Goal: Information Seeking & Learning: Learn about a topic

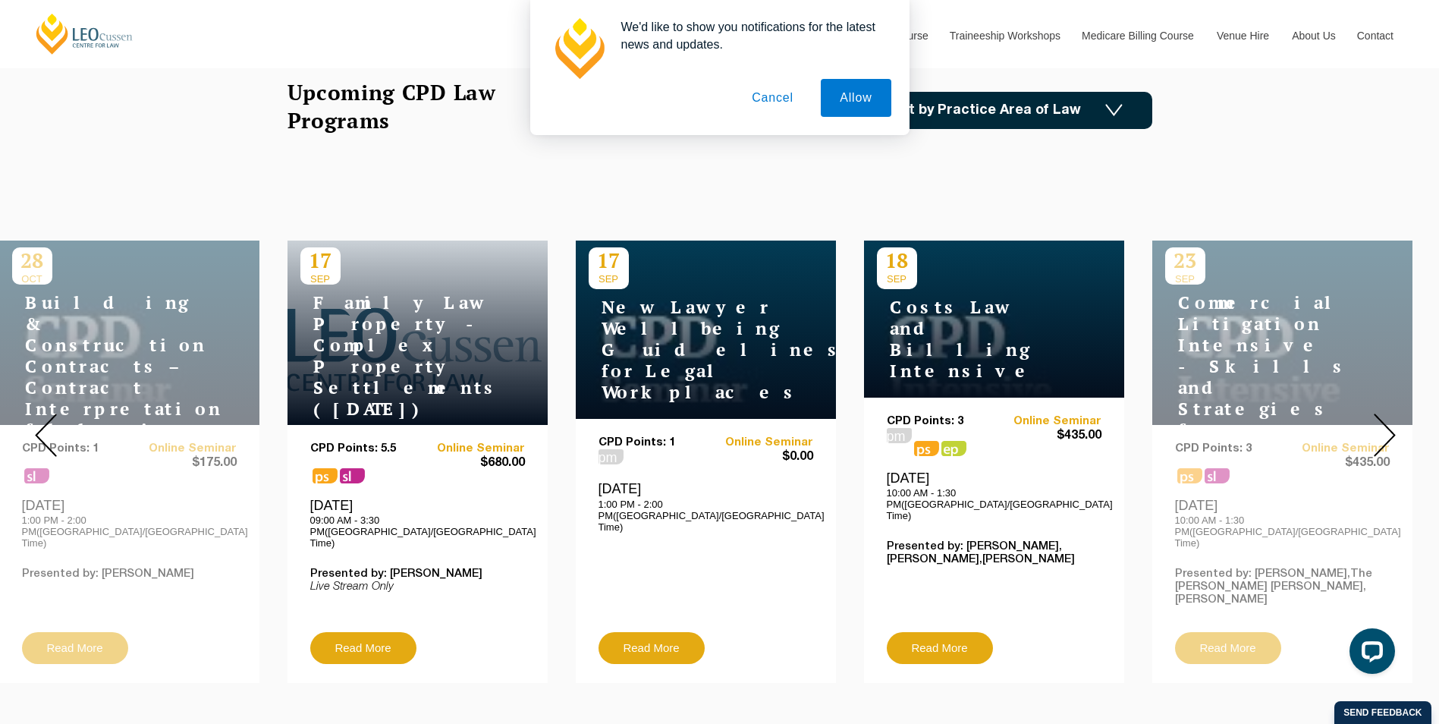
click at [1388, 421] on img at bounding box center [1385, 434] width 22 height 43
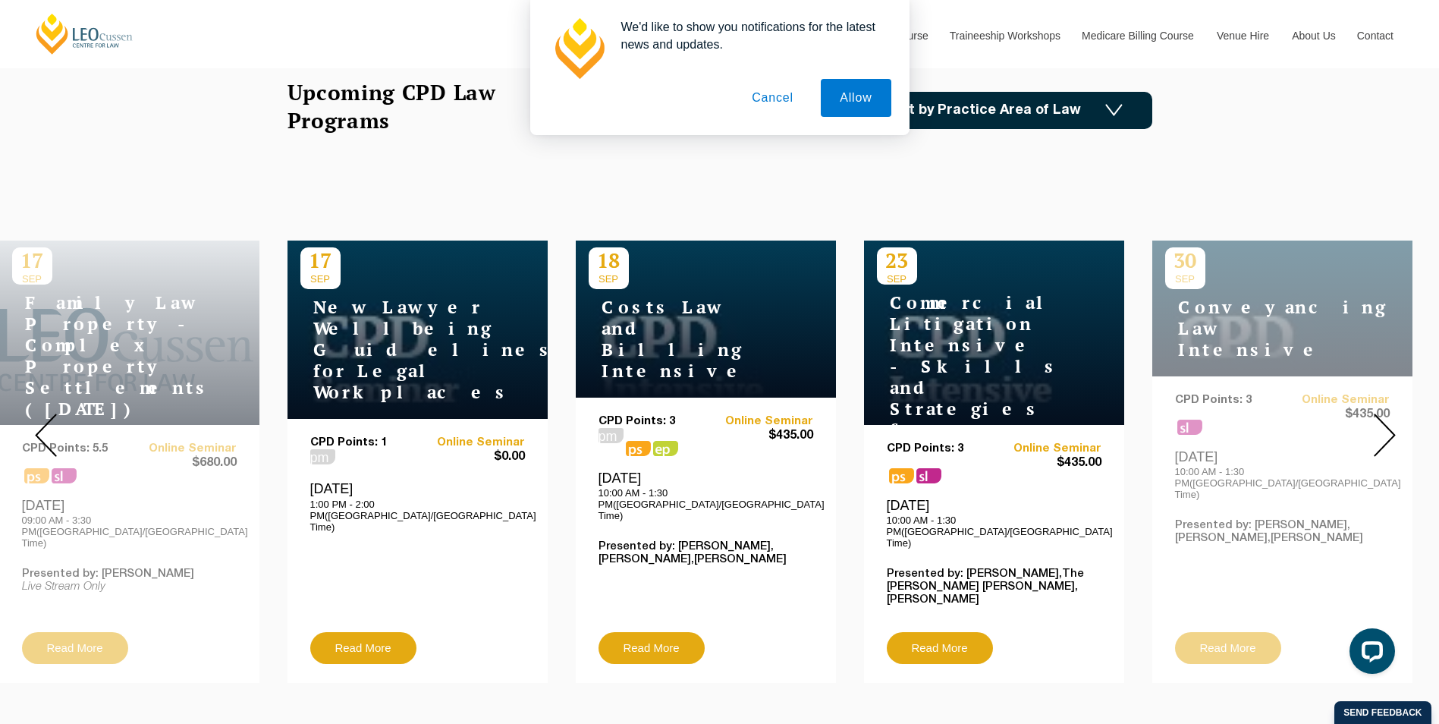
click at [1381, 431] on img at bounding box center [1385, 434] width 22 height 43
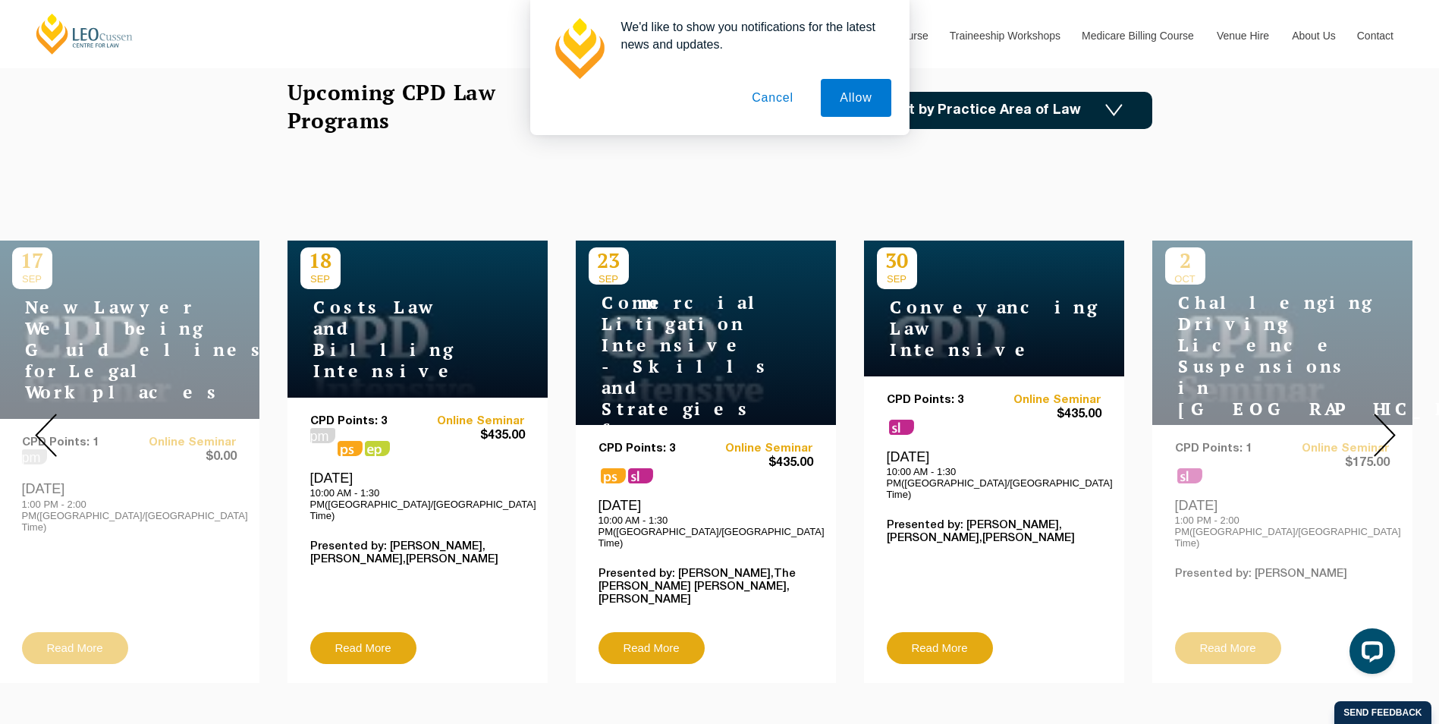
click at [1381, 431] on img at bounding box center [1385, 434] width 22 height 43
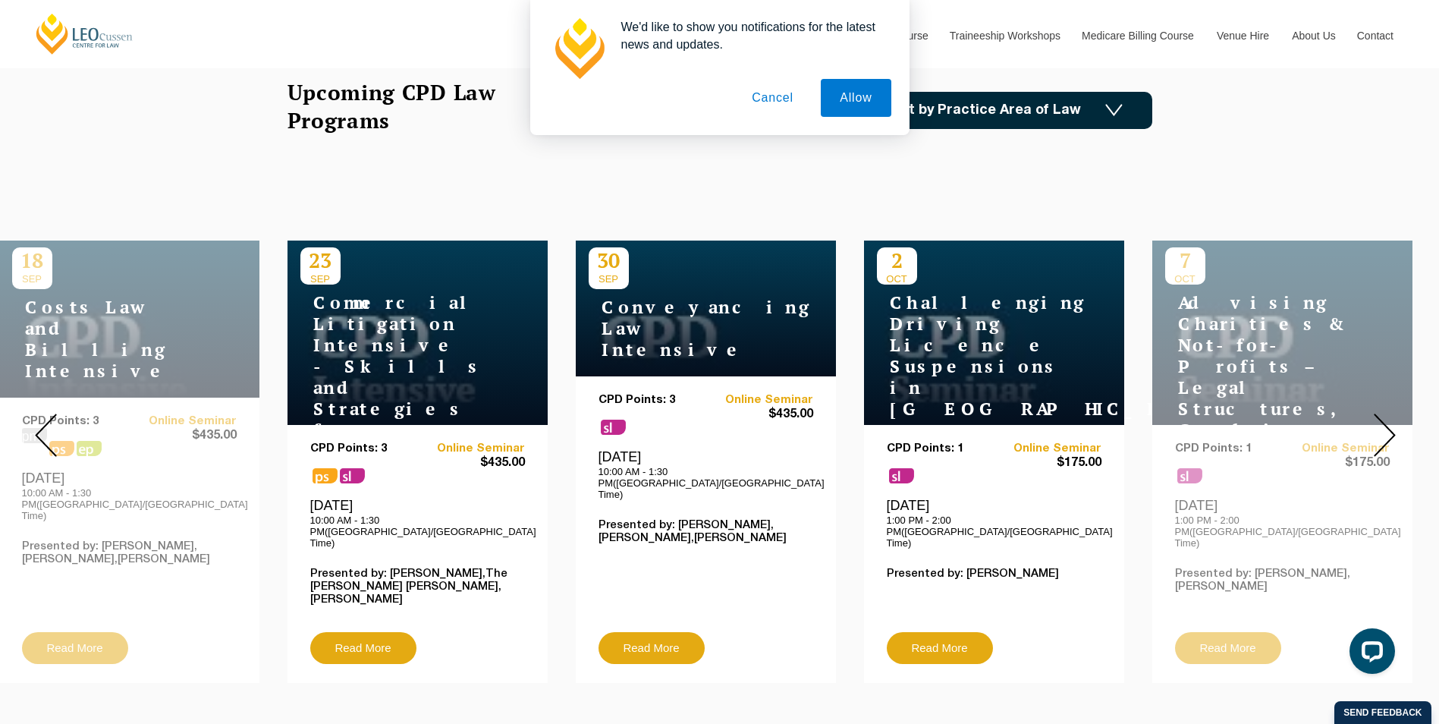
click at [1381, 431] on img at bounding box center [1385, 434] width 22 height 43
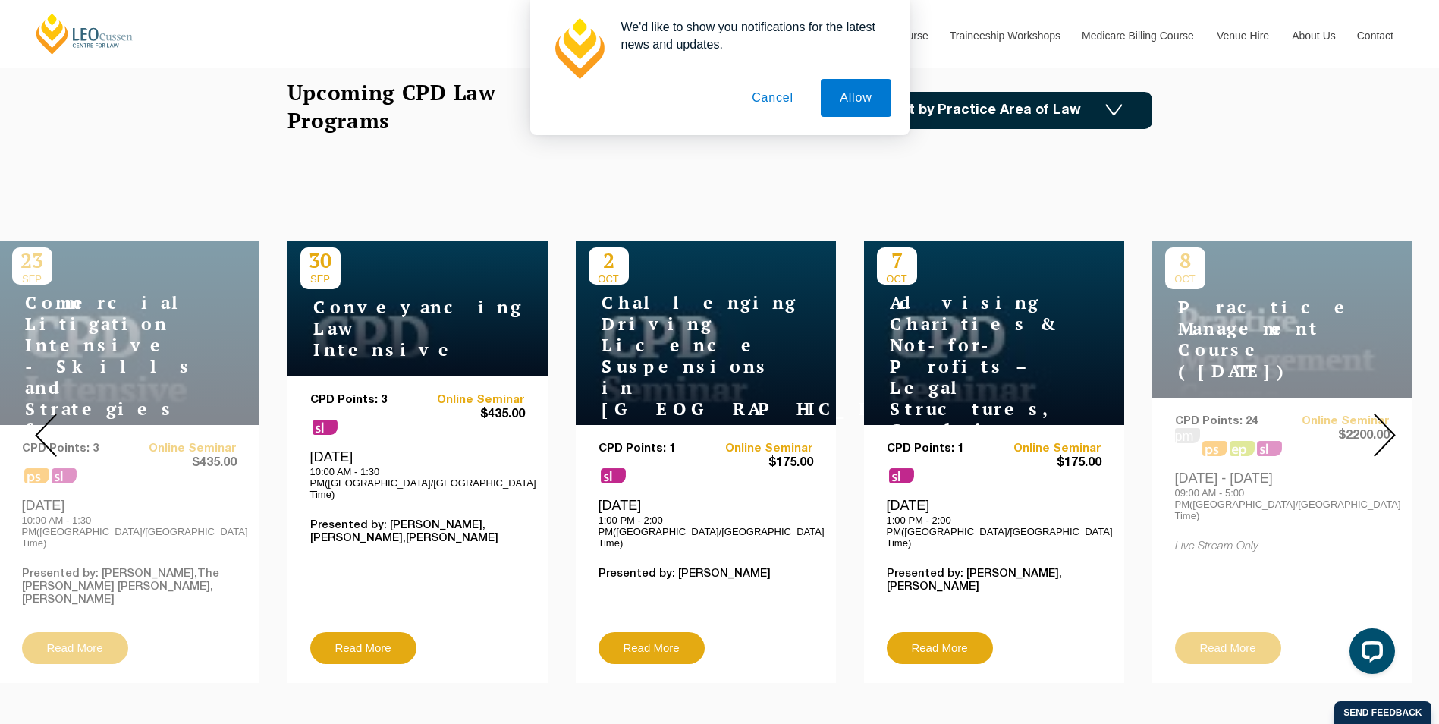
click at [1381, 431] on img at bounding box center [1385, 434] width 22 height 43
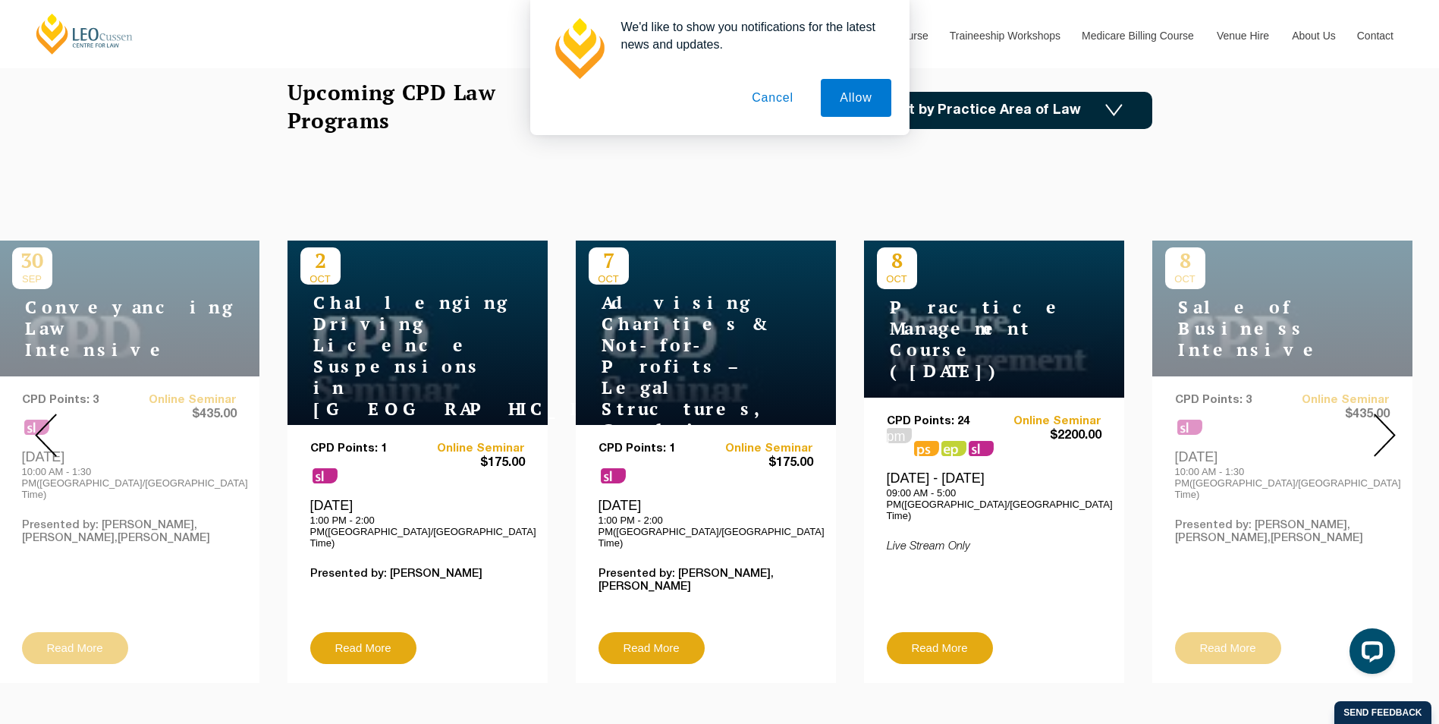
click at [1381, 431] on img at bounding box center [1385, 434] width 22 height 43
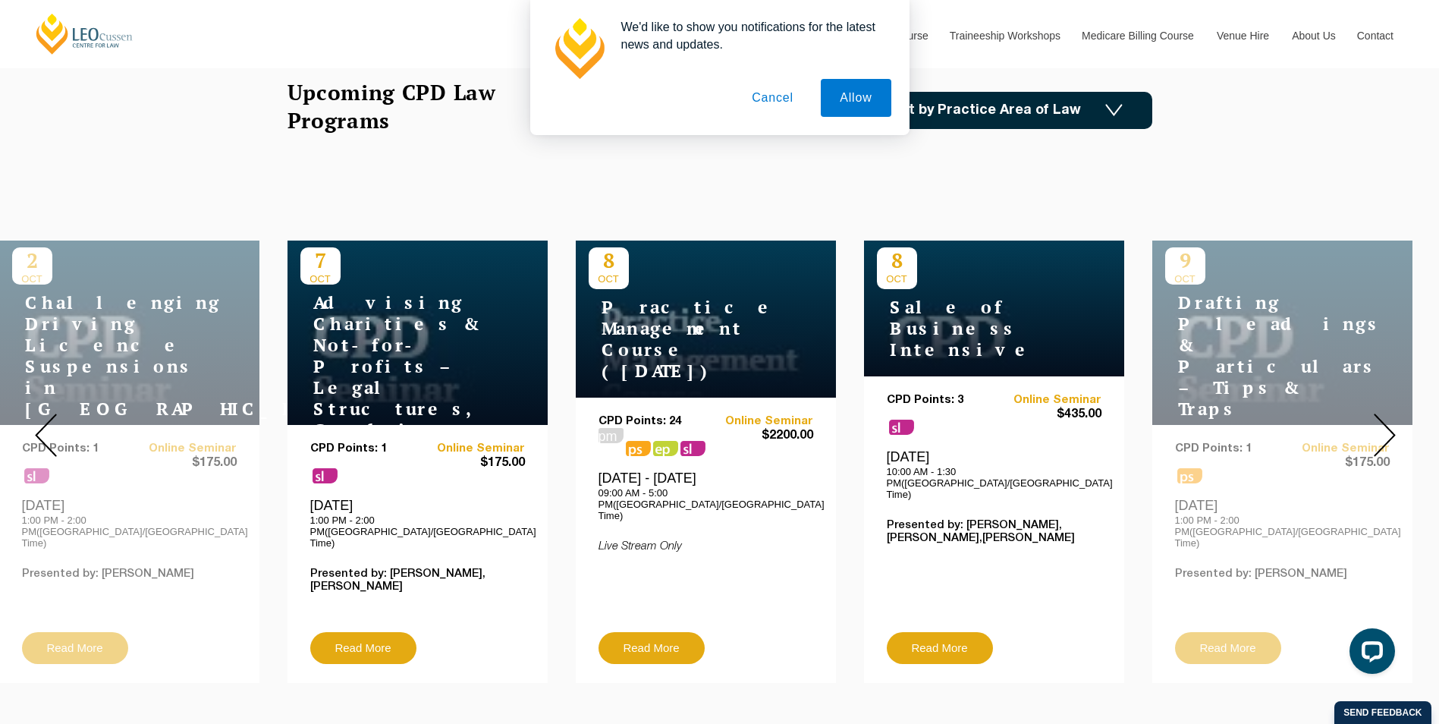
click at [1381, 431] on img at bounding box center [1385, 434] width 22 height 43
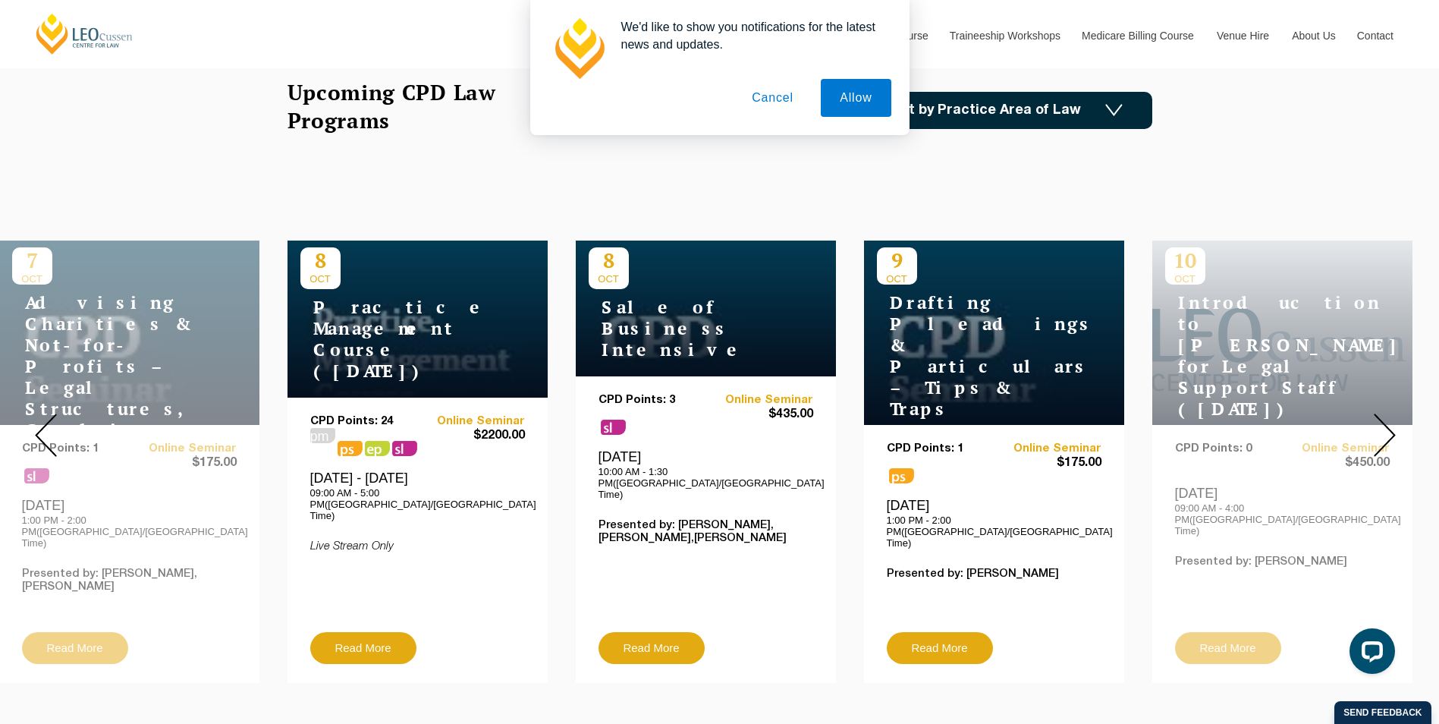
click at [1391, 430] on img at bounding box center [1385, 434] width 22 height 43
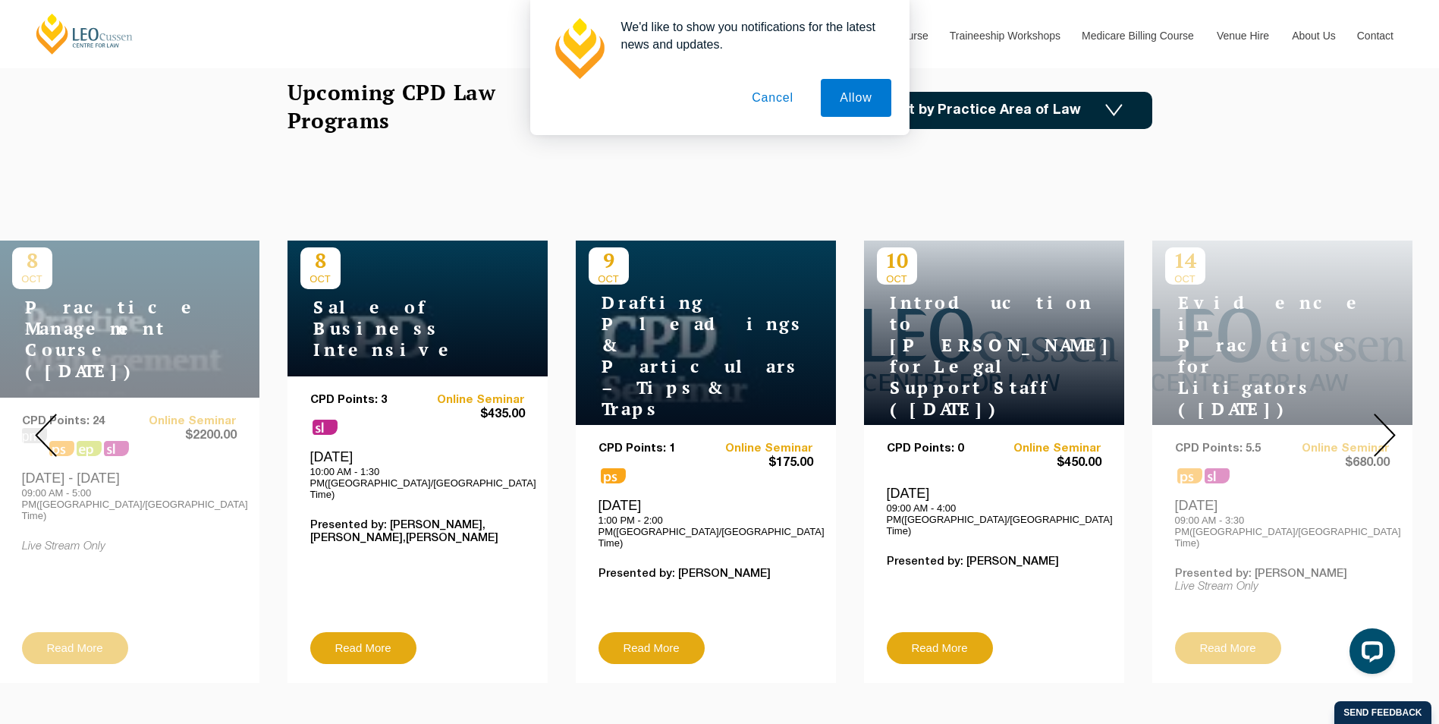
click at [1386, 420] on img at bounding box center [1385, 434] width 22 height 43
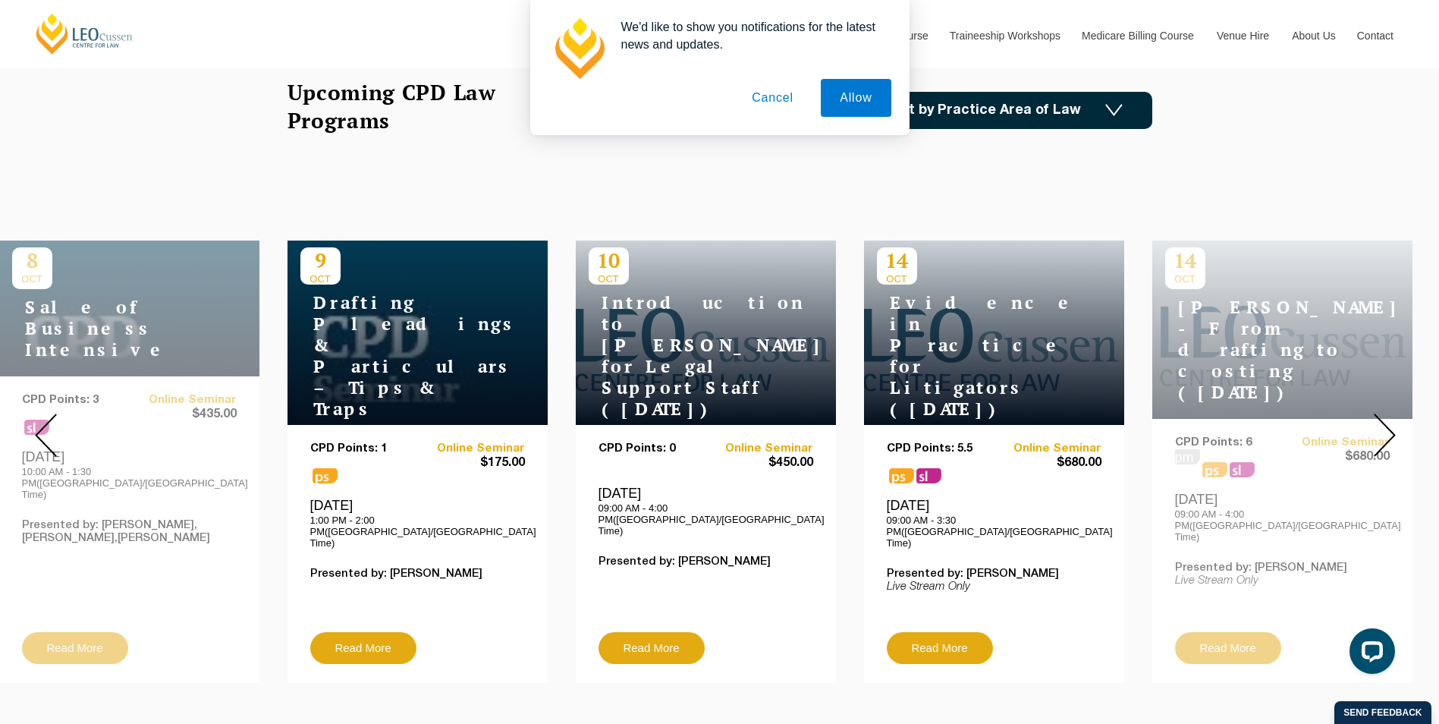
click at [1386, 420] on img at bounding box center [1385, 434] width 22 height 43
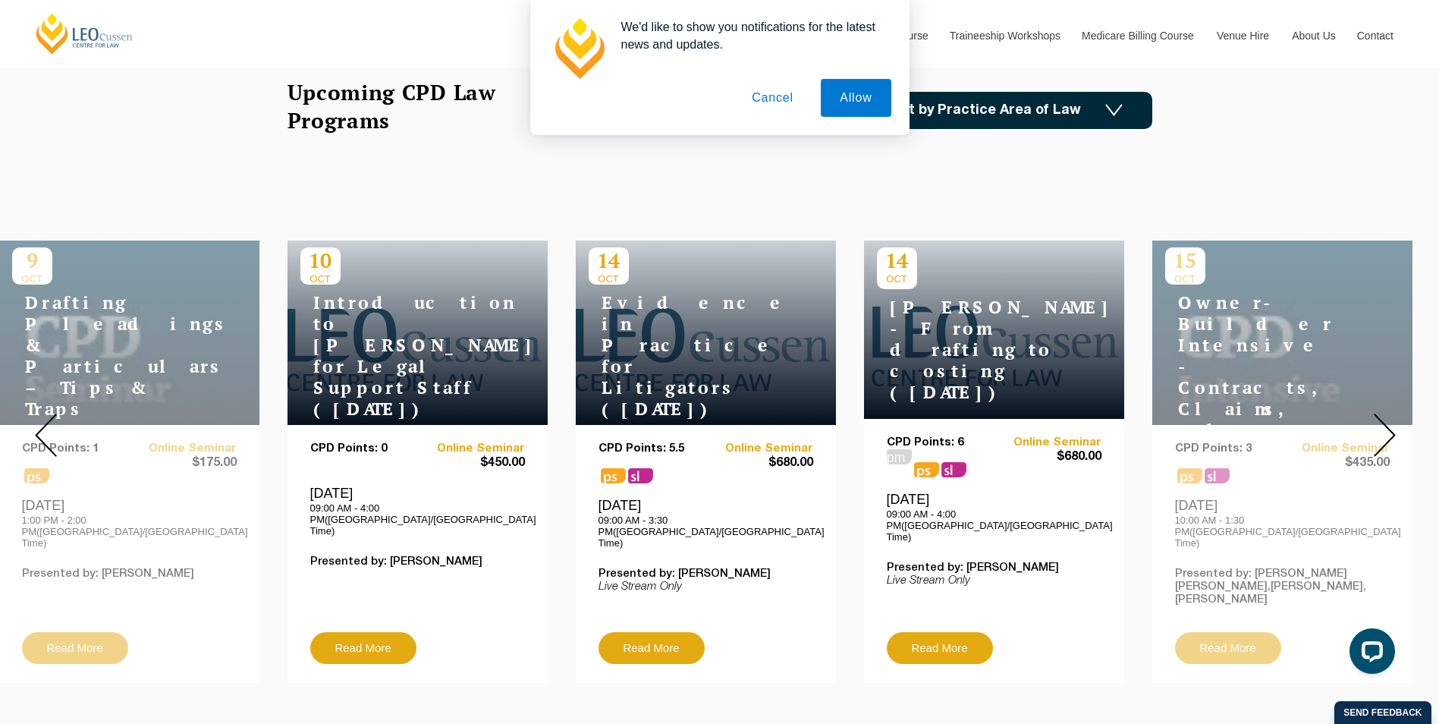
click at [1386, 420] on img at bounding box center [1385, 434] width 22 height 43
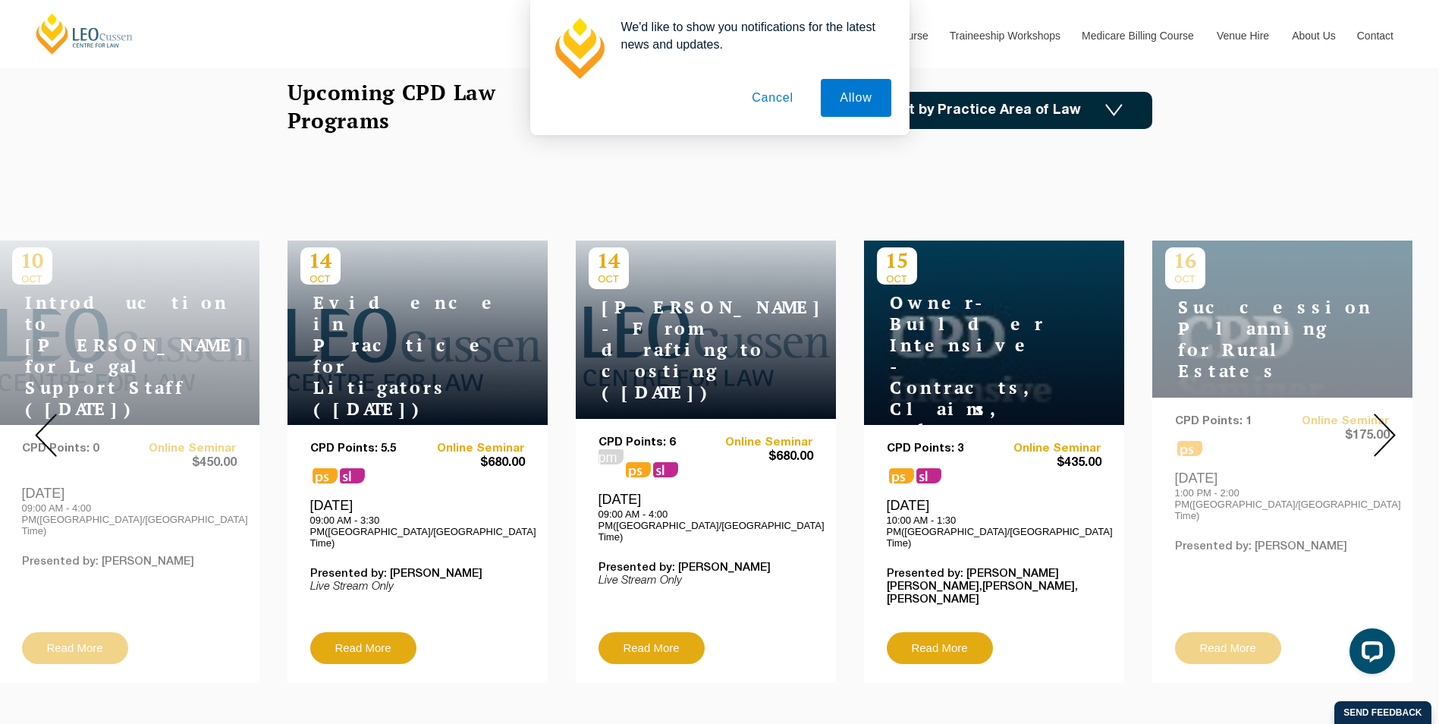
click at [1386, 420] on img at bounding box center [1385, 434] width 22 height 43
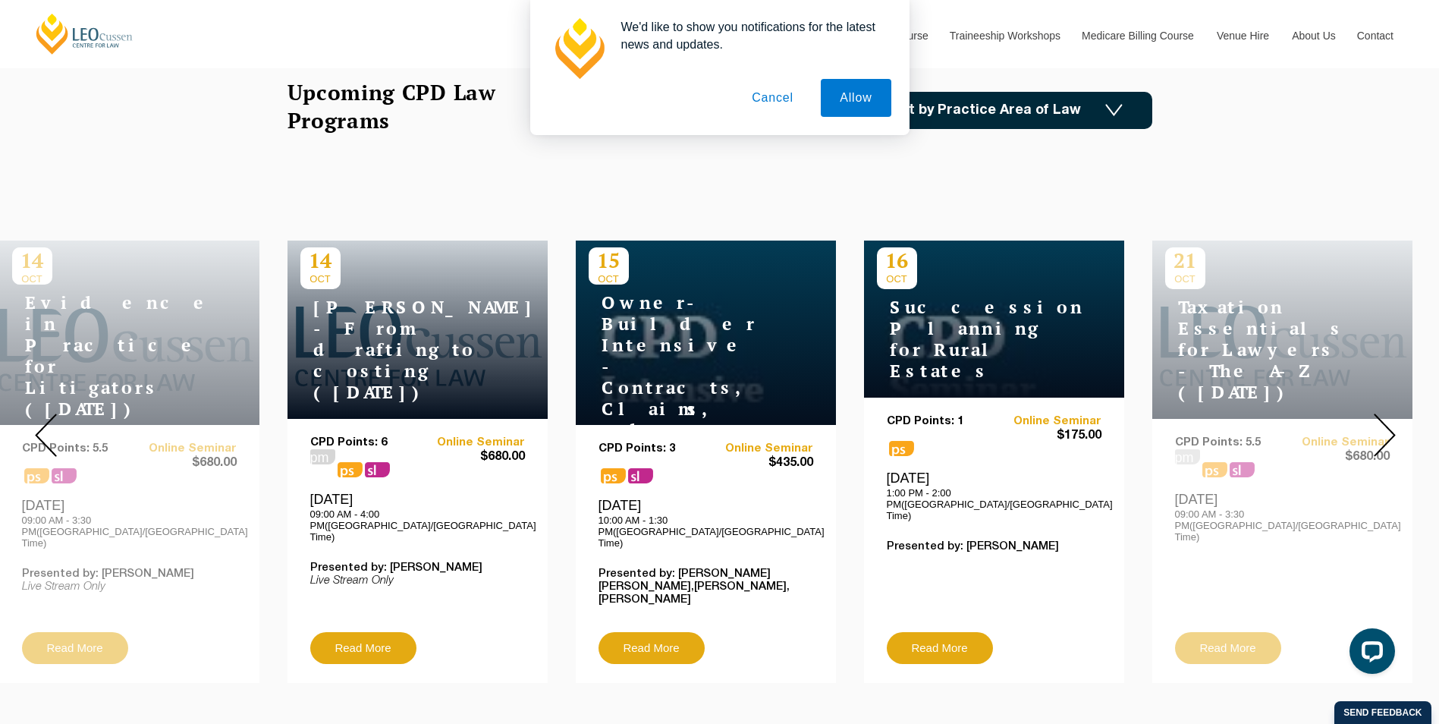
click at [1386, 420] on img at bounding box center [1385, 434] width 22 height 43
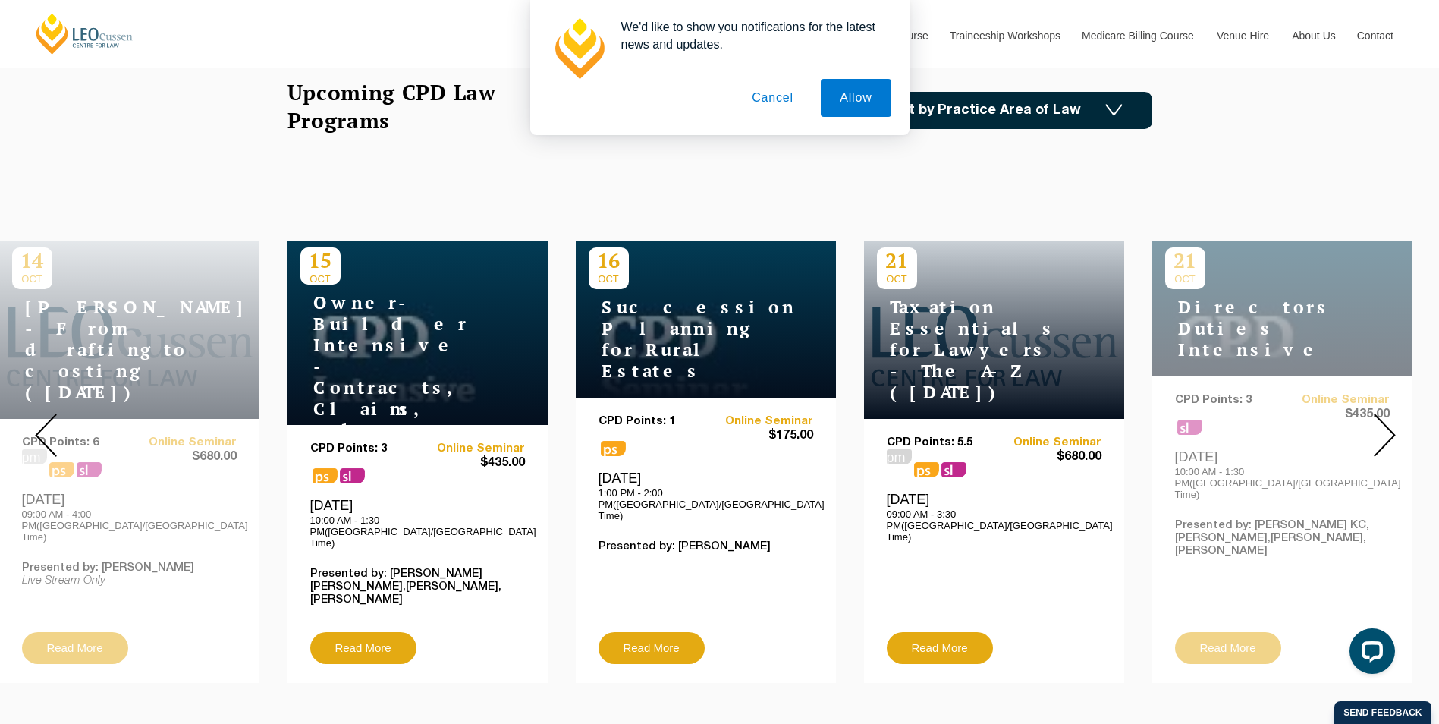
click at [1386, 420] on img at bounding box center [1385, 434] width 22 height 43
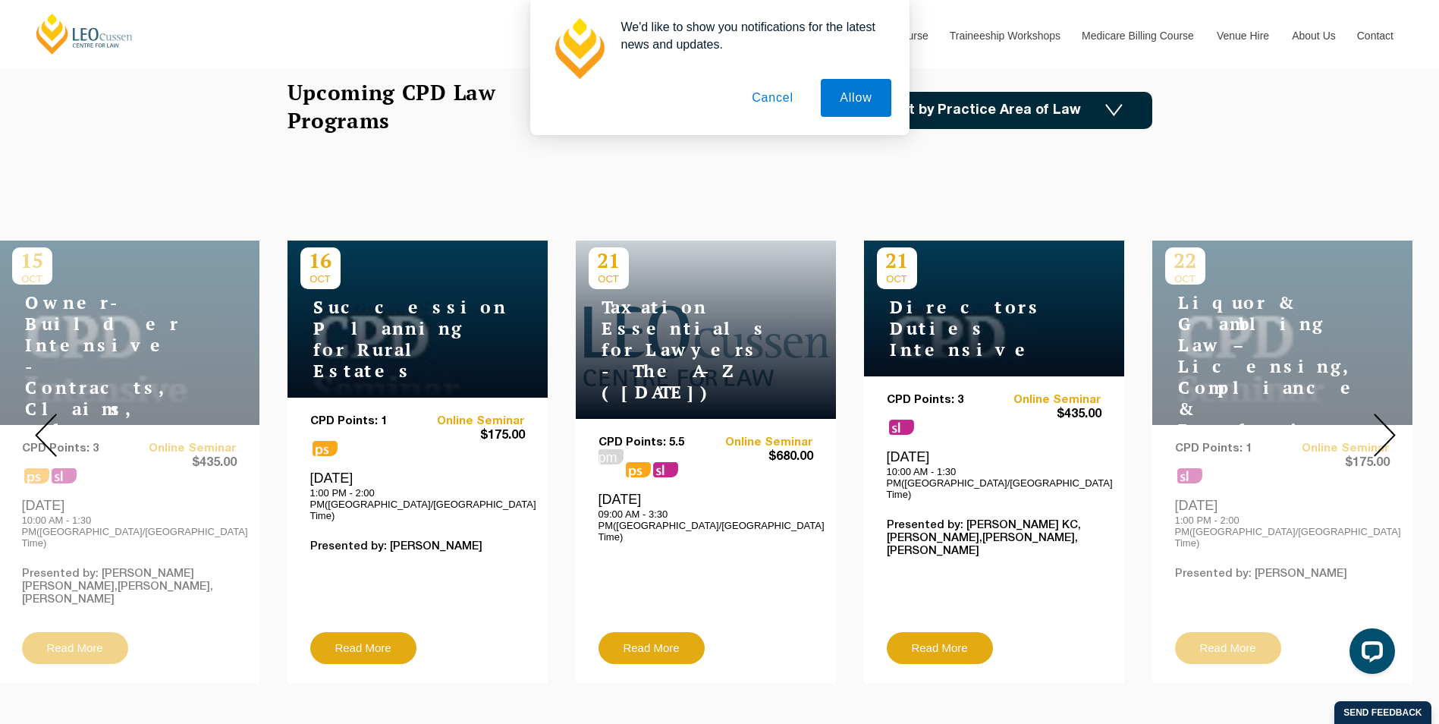
click at [1386, 420] on img at bounding box center [1385, 434] width 22 height 43
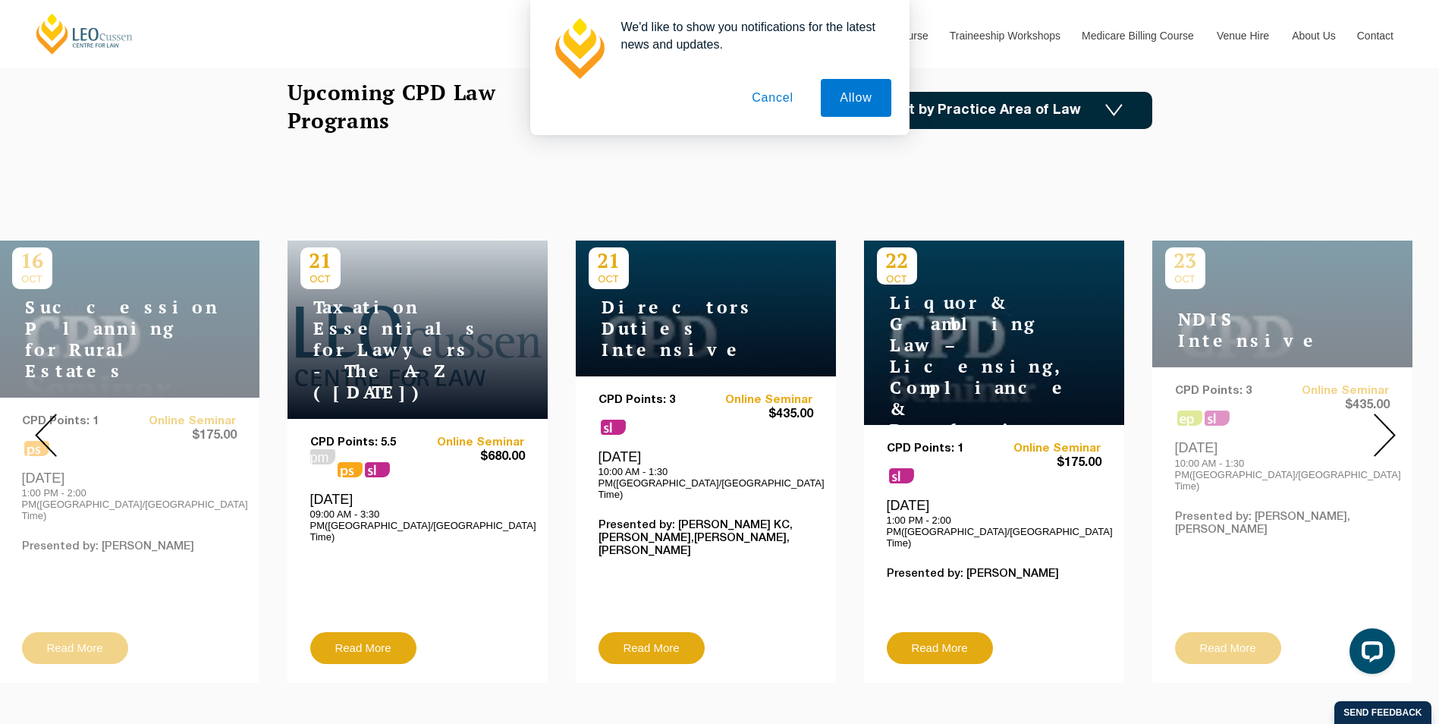
click at [1386, 420] on img at bounding box center [1385, 434] width 22 height 43
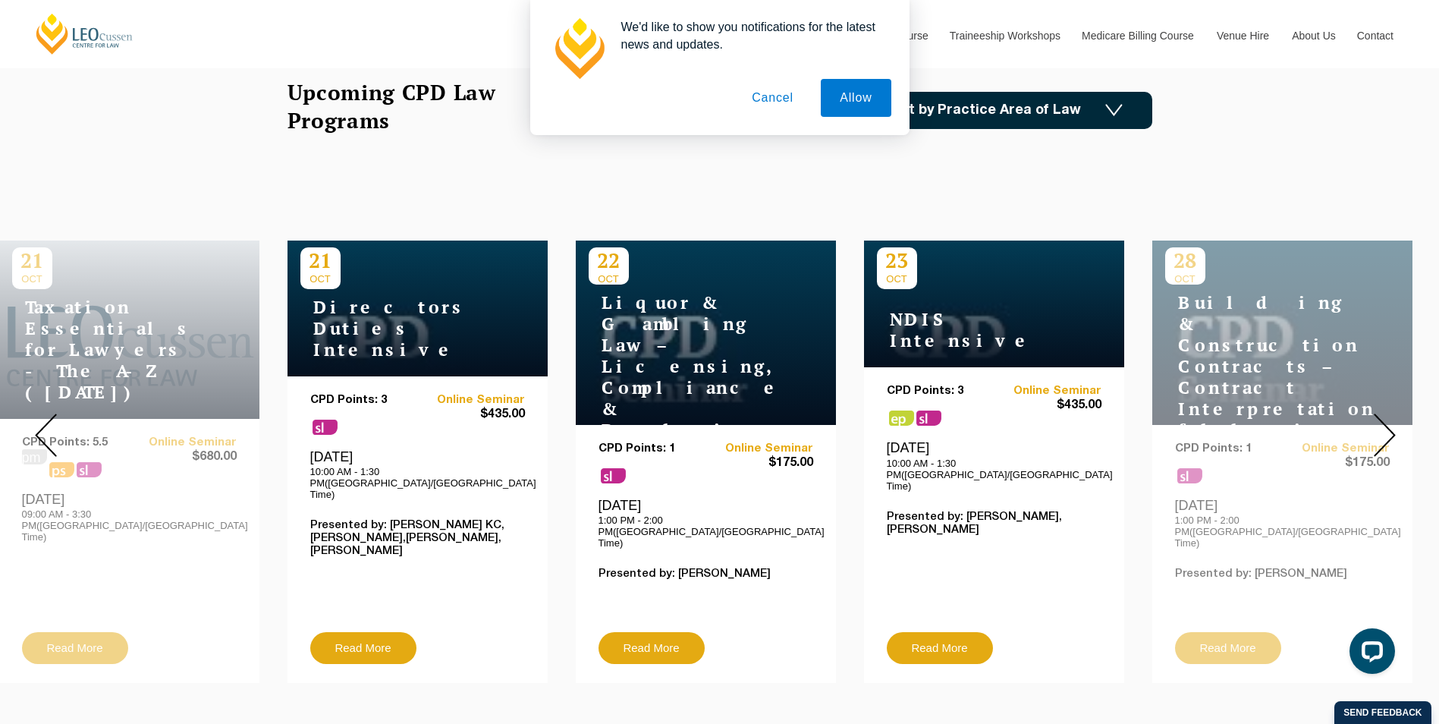
click at [1386, 420] on img at bounding box center [1385, 434] width 22 height 43
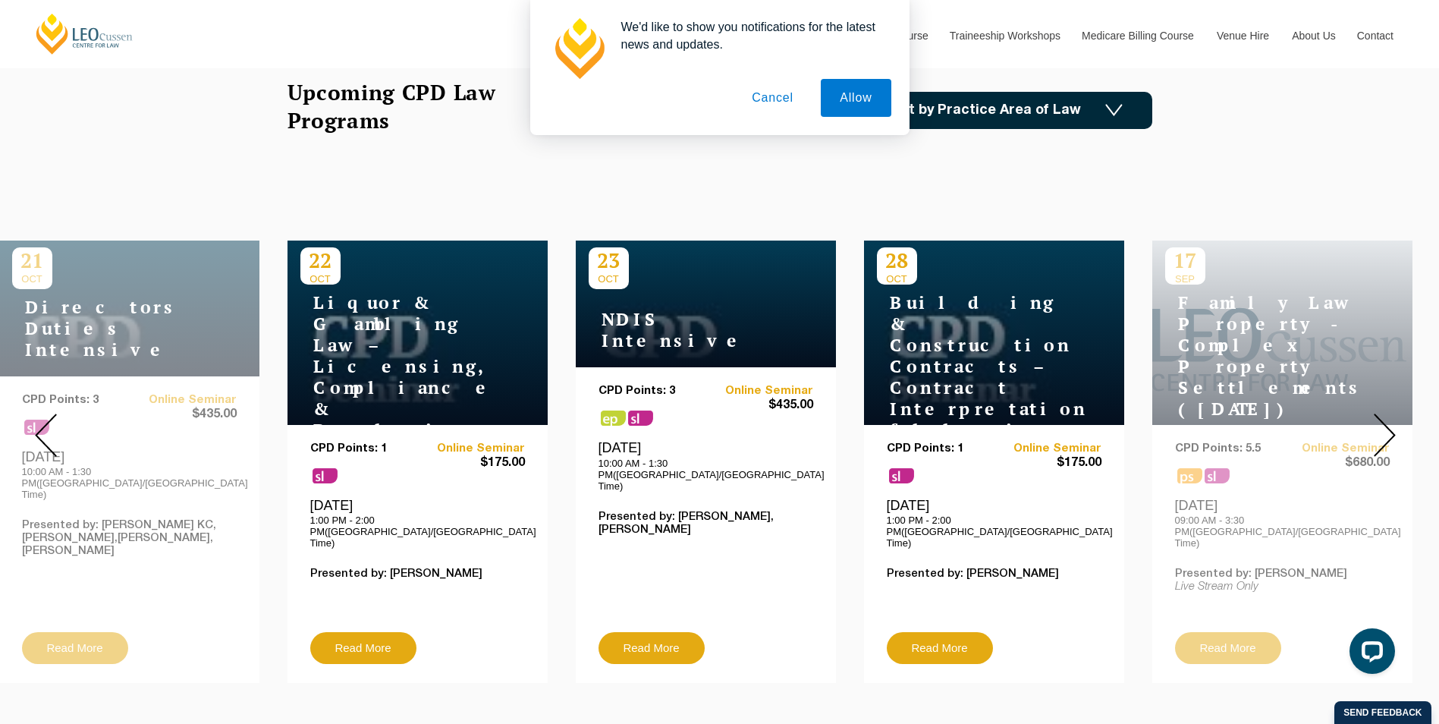
click at [803, 90] on button "Cancel" at bounding box center [773, 98] width 80 height 38
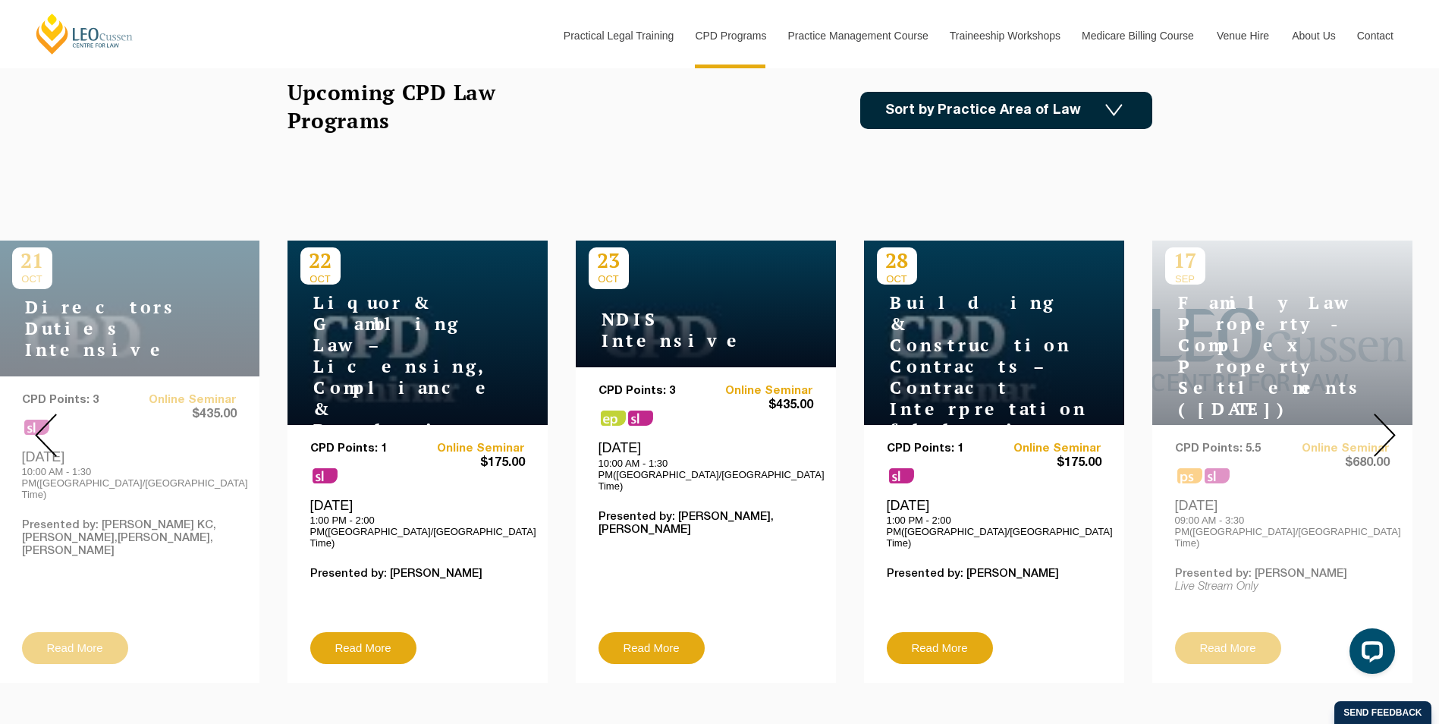
click at [945, 108] on link "Sort by Practice Area of Law" at bounding box center [1006, 110] width 292 height 37
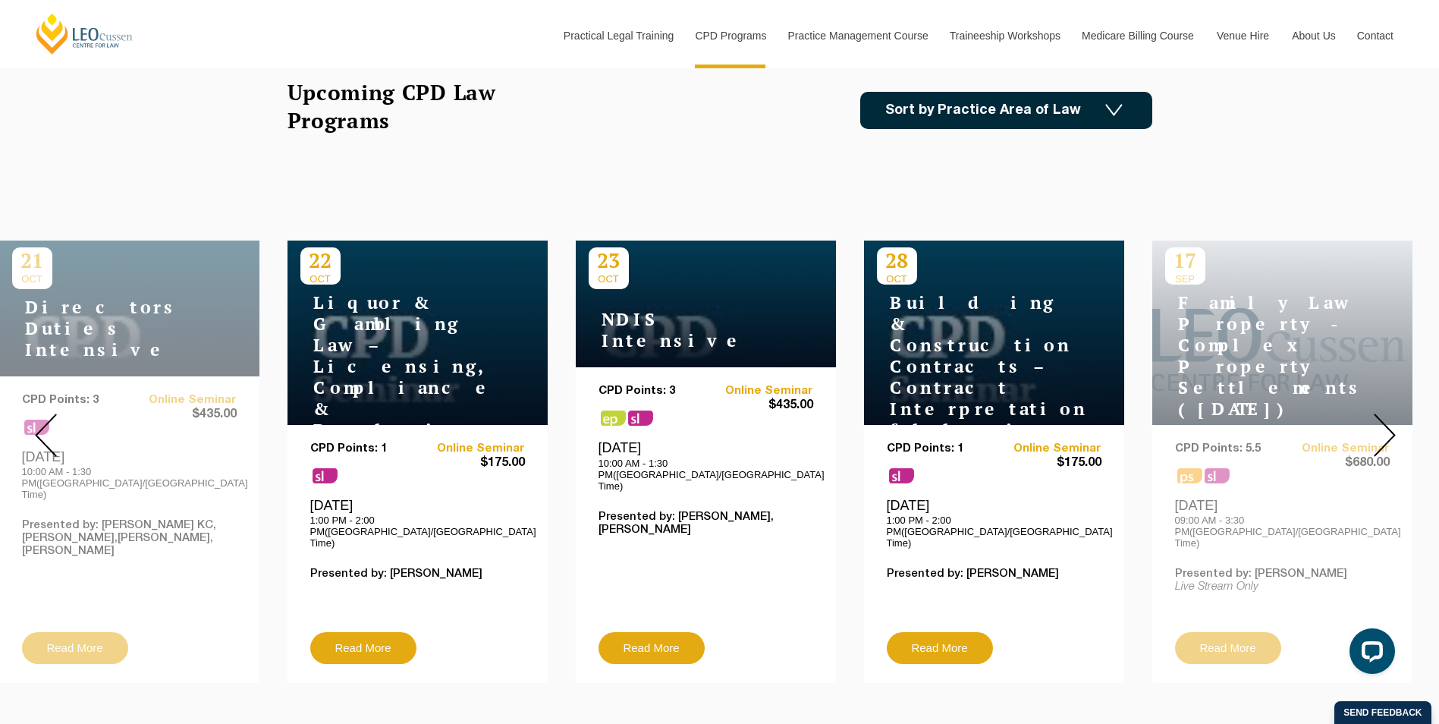
click at [1385, 413] on img at bounding box center [1385, 434] width 22 height 43
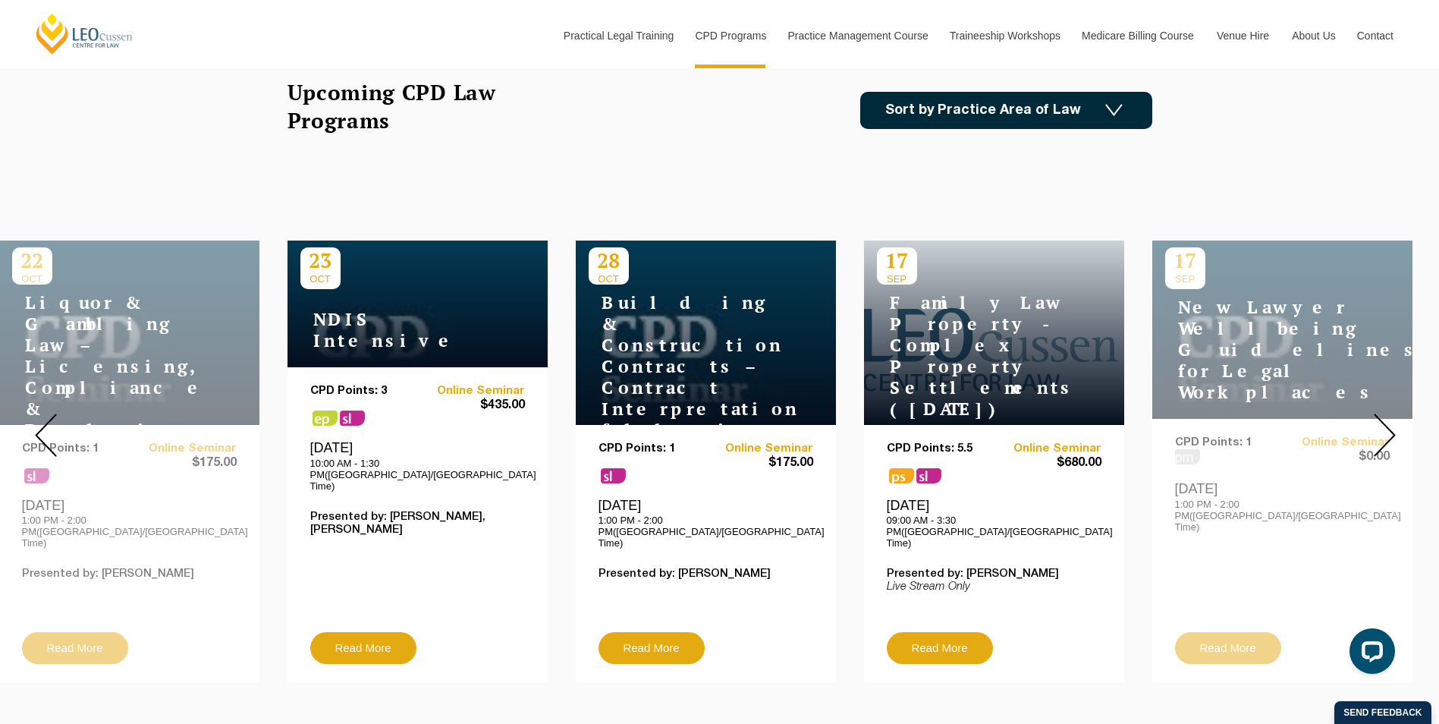
click at [1385, 413] on img at bounding box center [1385, 434] width 22 height 43
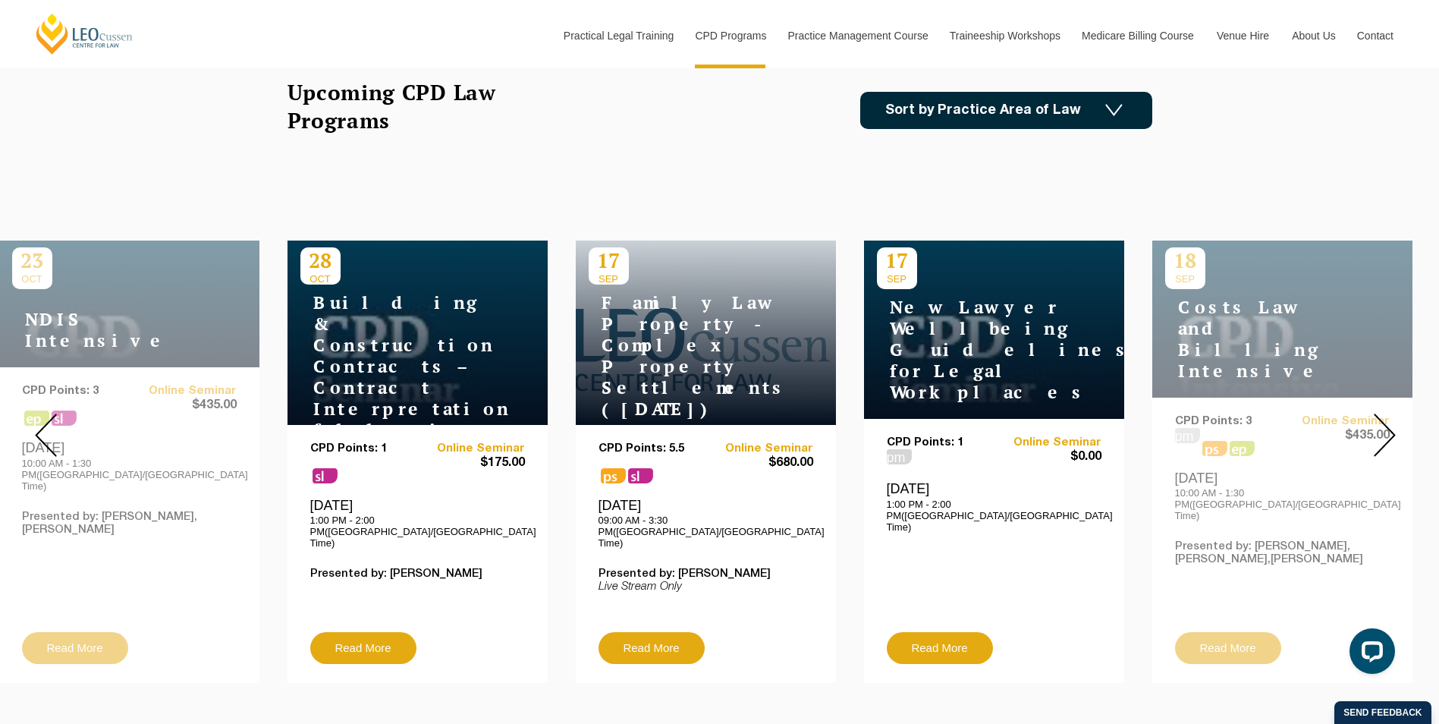
click at [1385, 413] on img at bounding box center [1385, 434] width 22 height 43
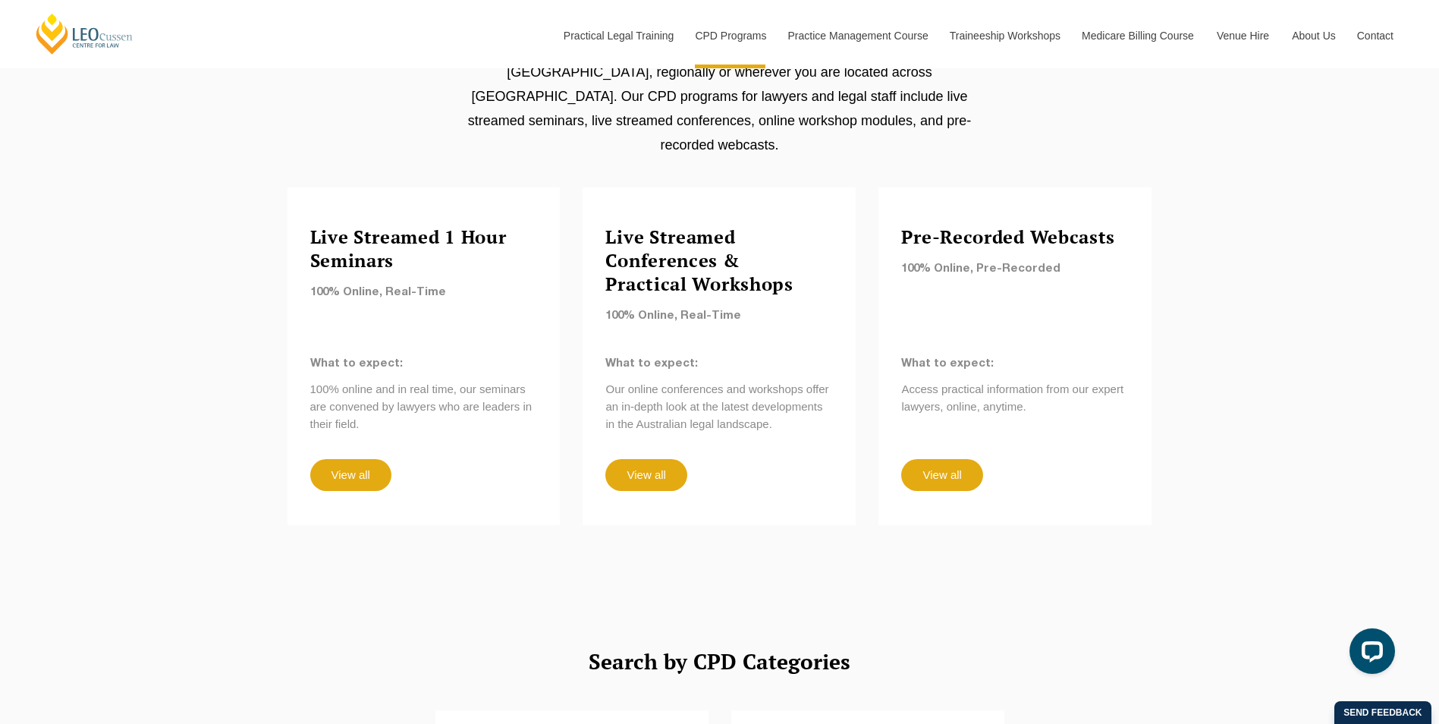
scroll to position [1291, 0]
